Goal: Transaction & Acquisition: Purchase product/service

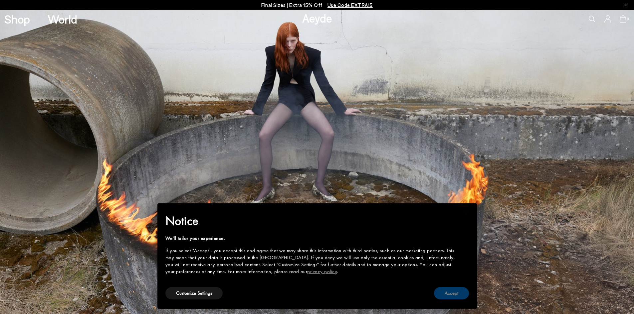
click at [457, 293] on button "Accept" at bounding box center [451, 294] width 35 height 12
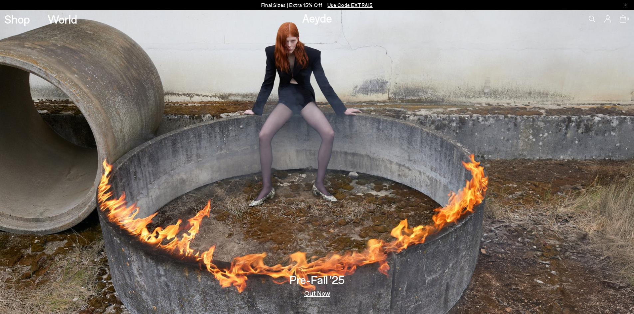
click at [312, 292] on link "Out Now" at bounding box center [317, 293] width 26 height 7
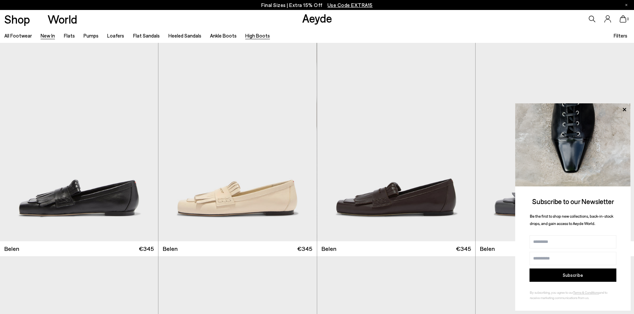
click at [248, 34] on link "High Boots" at bounding box center [257, 36] width 25 height 6
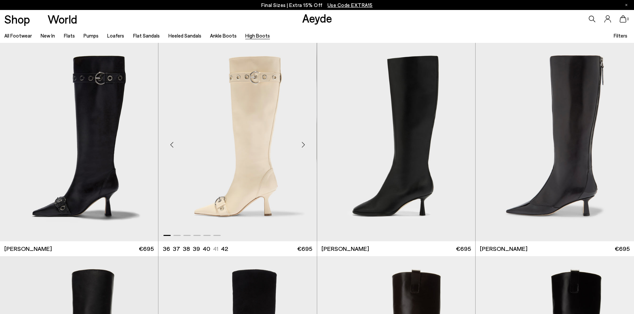
click at [302, 143] on div "Next slide" at bounding box center [304, 145] width 20 height 20
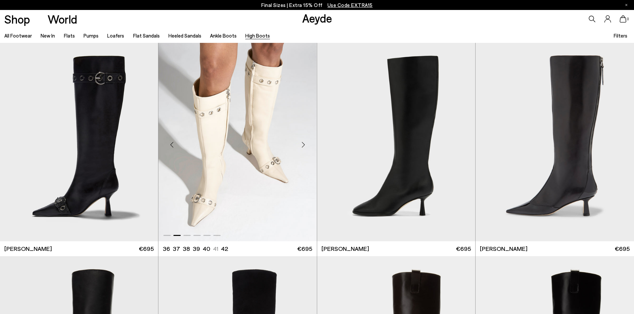
click at [302, 143] on div "Next slide" at bounding box center [304, 145] width 20 height 20
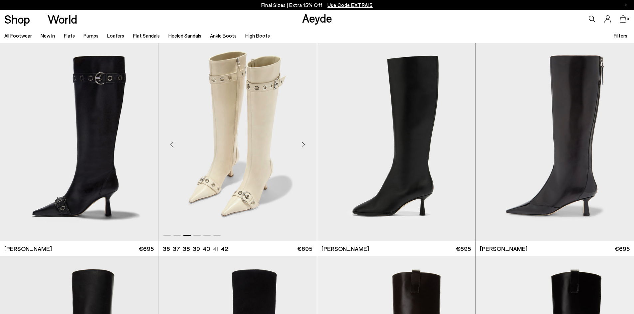
scroll to position [233, 0]
